Goal: Navigation & Orientation: Find specific page/section

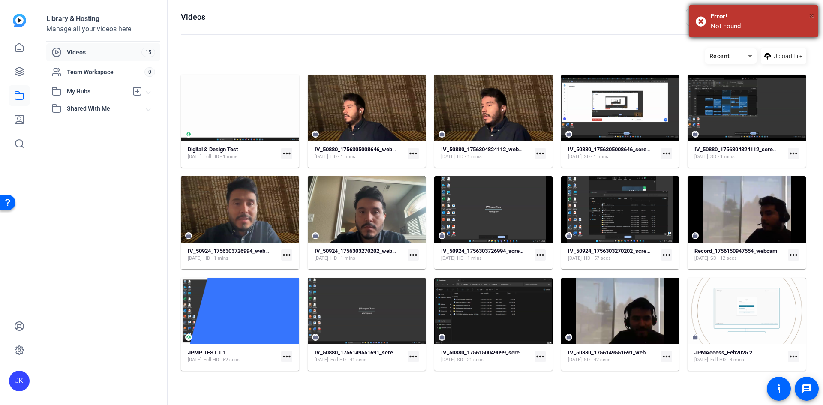
click at [812, 15] on span "×" at bounding box center [811, 15] width 5 height 10
